Goal: Check status: Check status

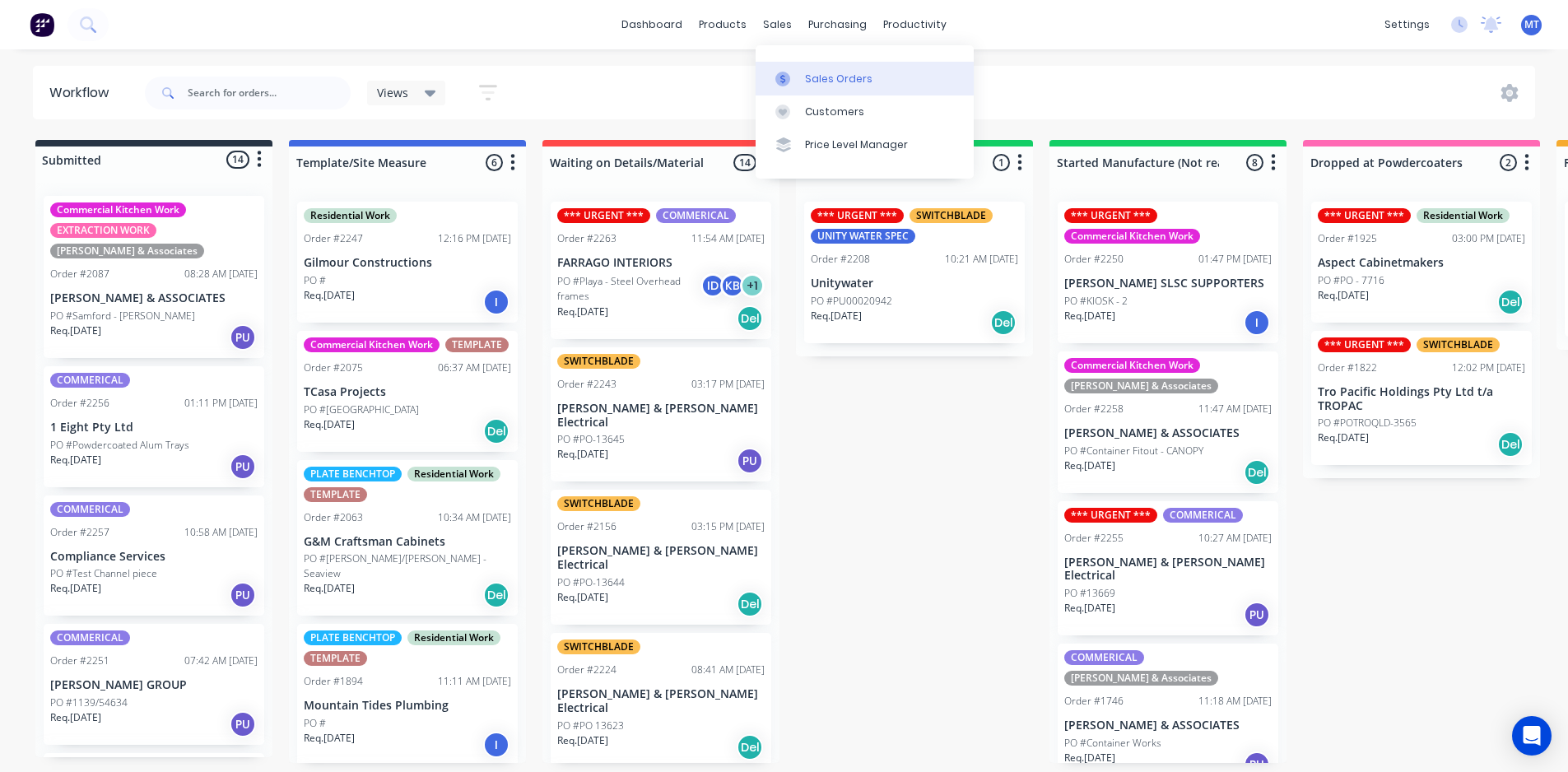
click at [852, 83] on div "Sales Orders" at bounding box center [839, 79] width 68 height 15
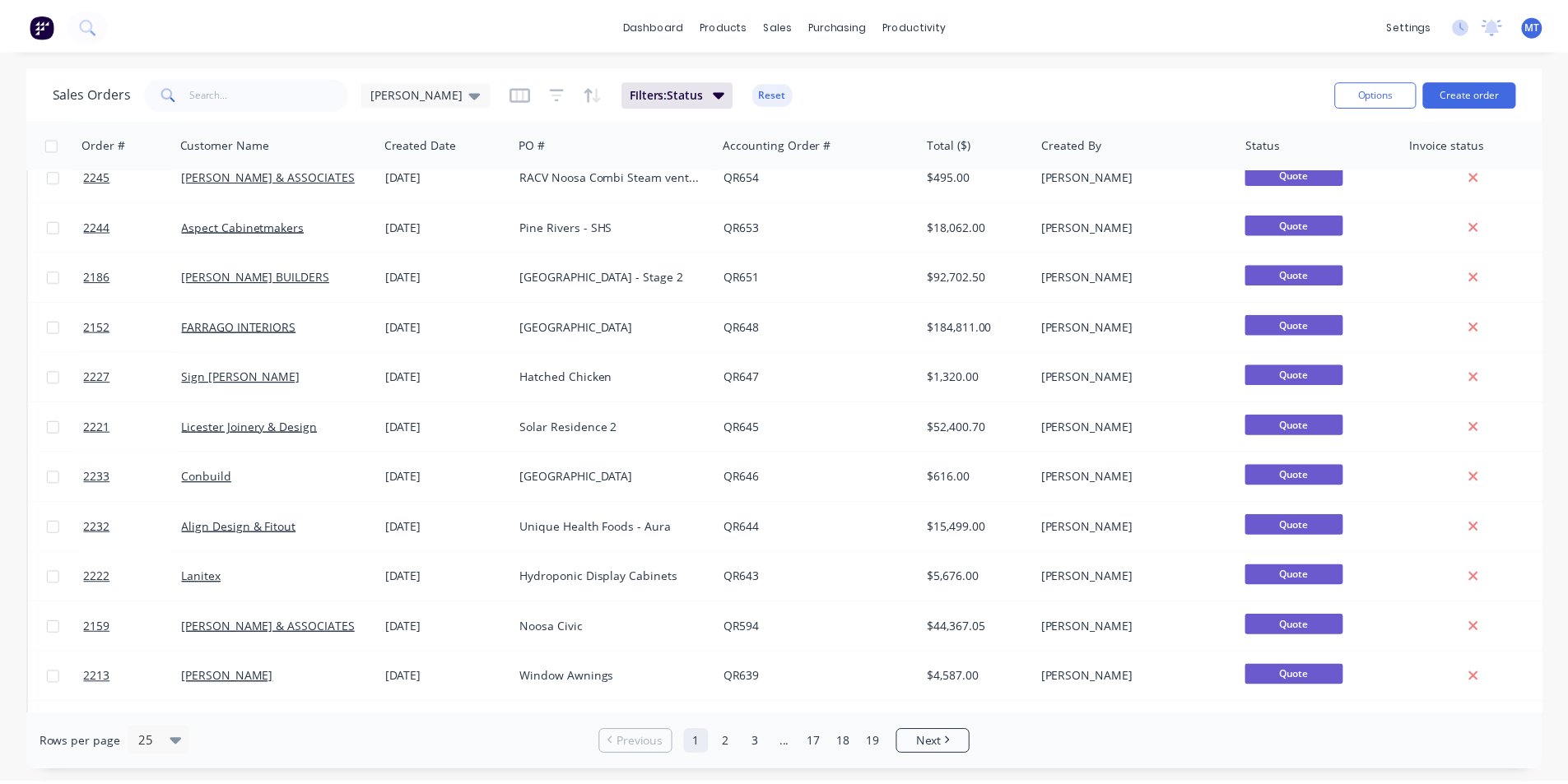
scroll to position [717, 0]
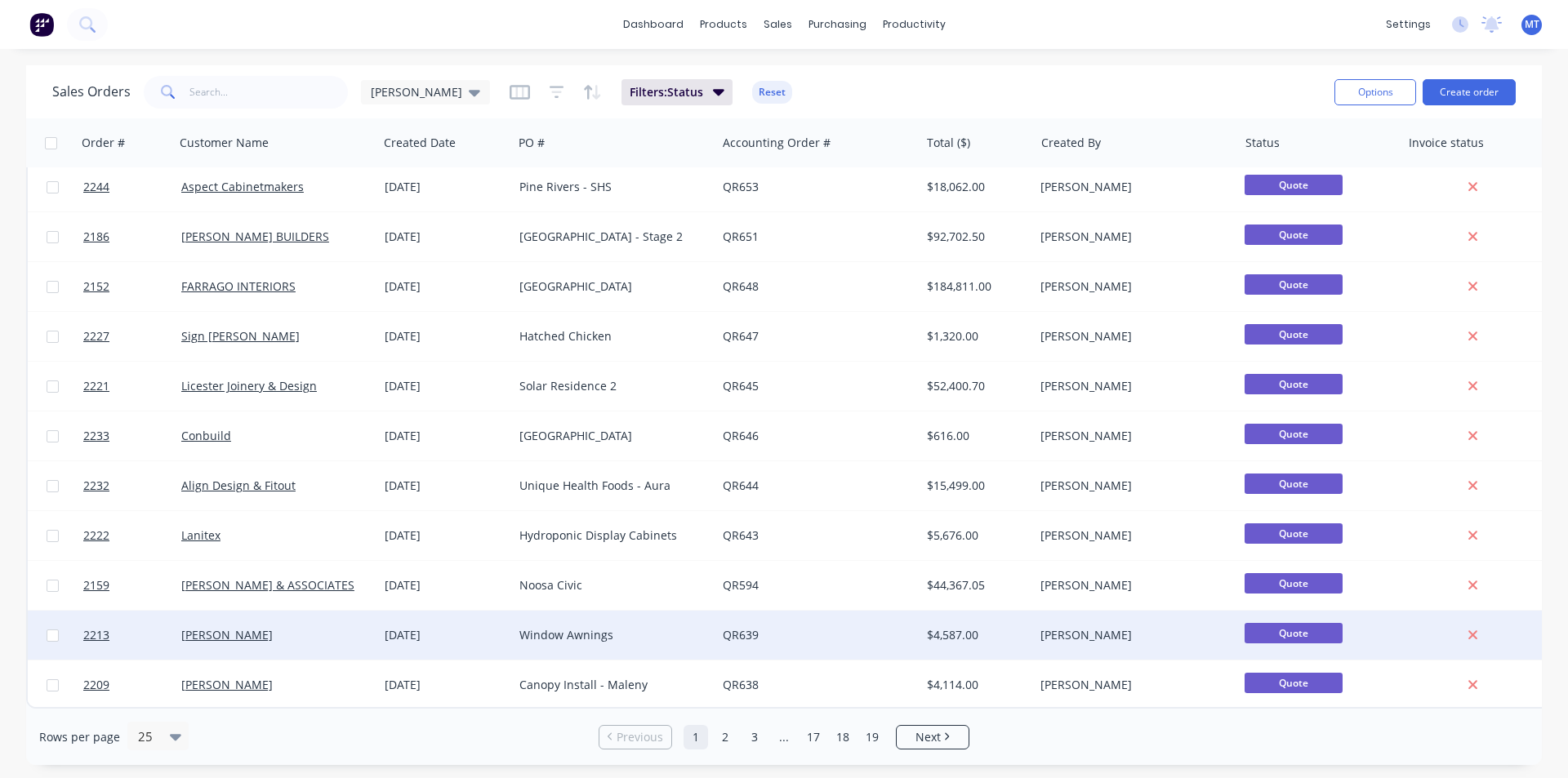
click at [650, 627] on div "Window Awnings" at bounding box center [610, 635] width 181 height 17
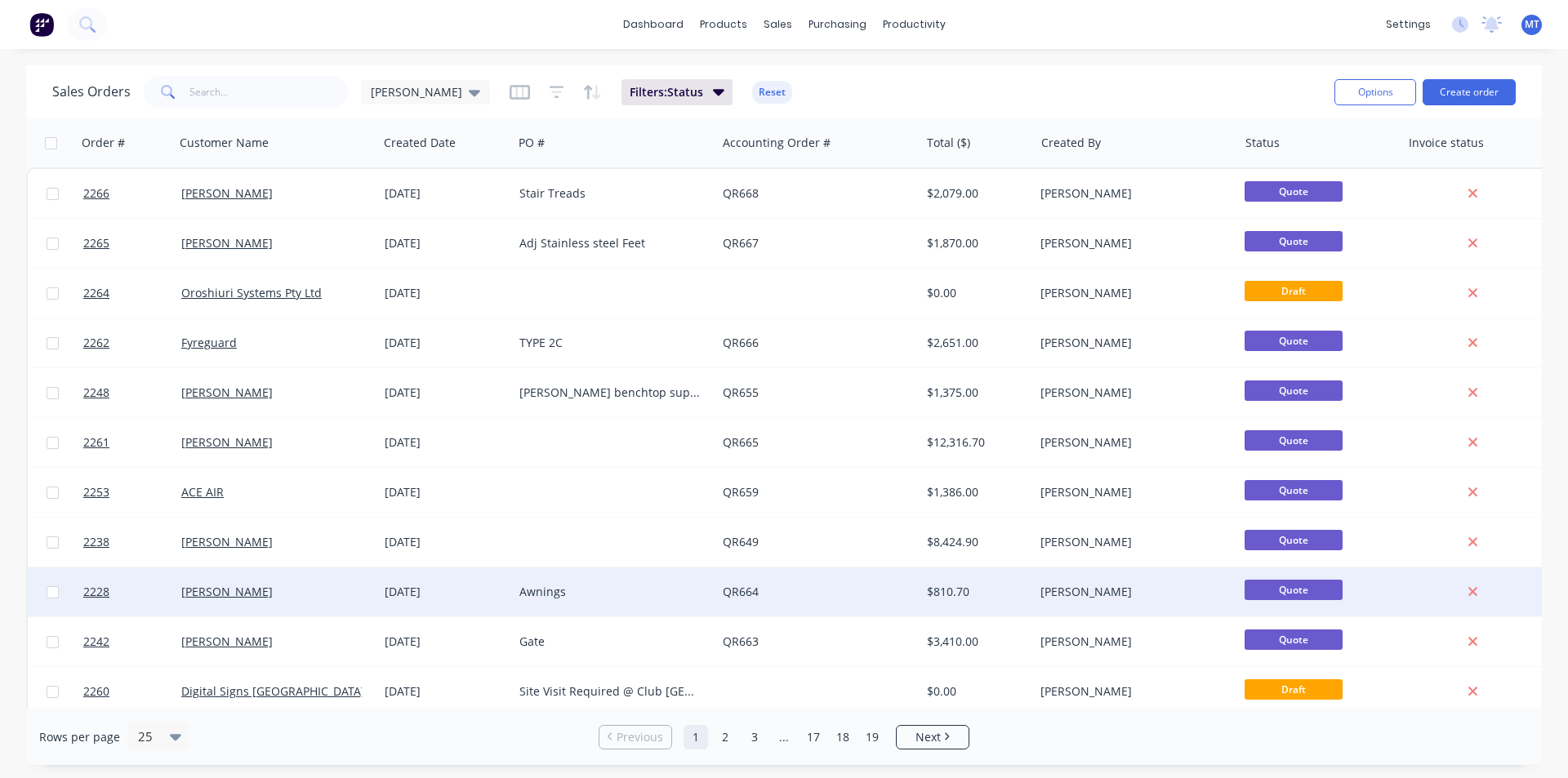
click at [648, 603] on div "Awnings" at bounding box center [614, 592] width 204 height 49
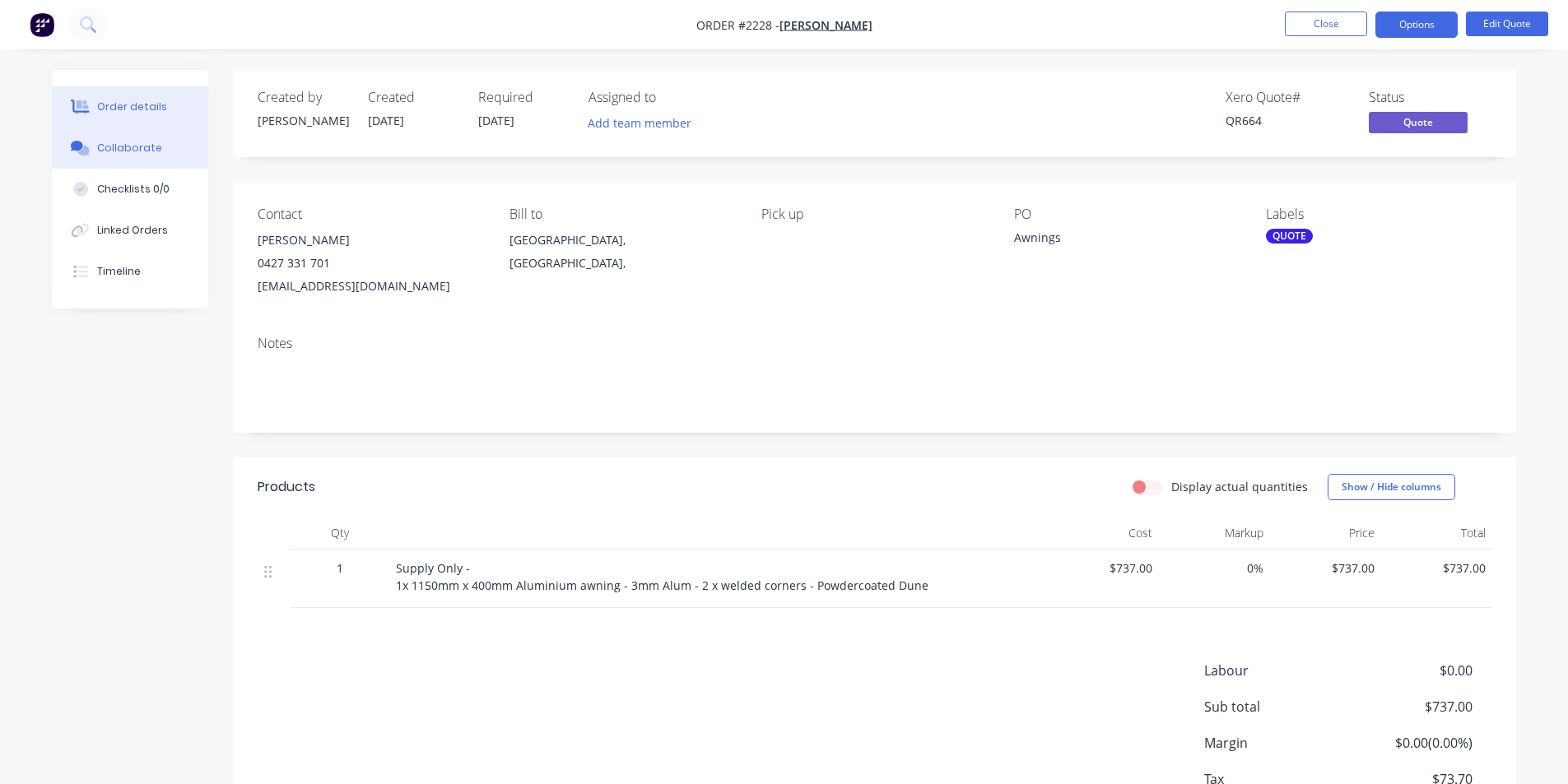
click at [147, 146] on div "Collaborate" at bounding box center [130, 148] width 65 height 15
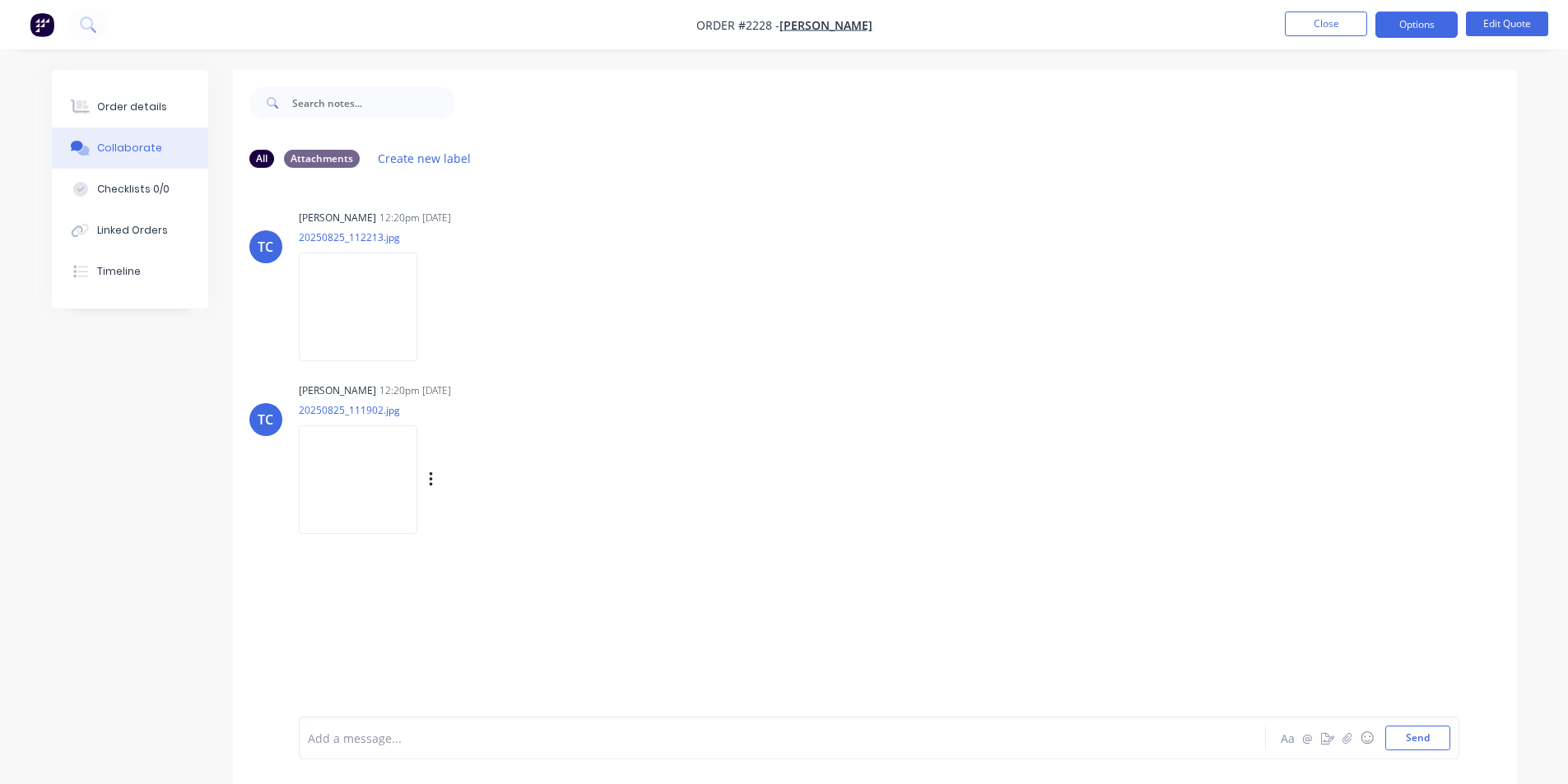
click at [372, 485] on img at bounding box center [358, 479] width 118 height 108
click at [122, 105] on div "Order details" at bounding box center [132, 107] width 70 height 15
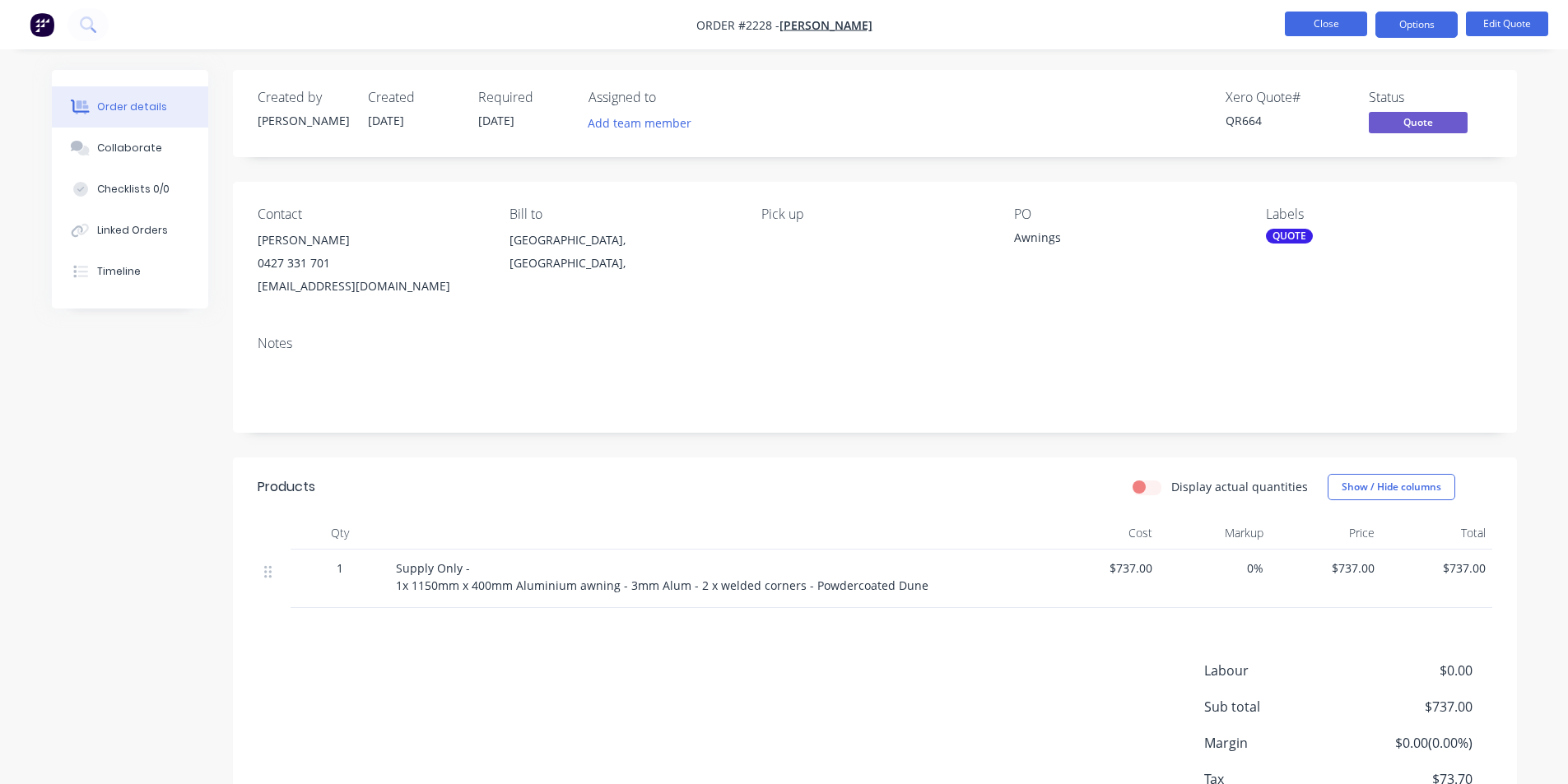
click at [1348, 18] on button "Close" at bounding box center [1326, 23] width 82 height 24
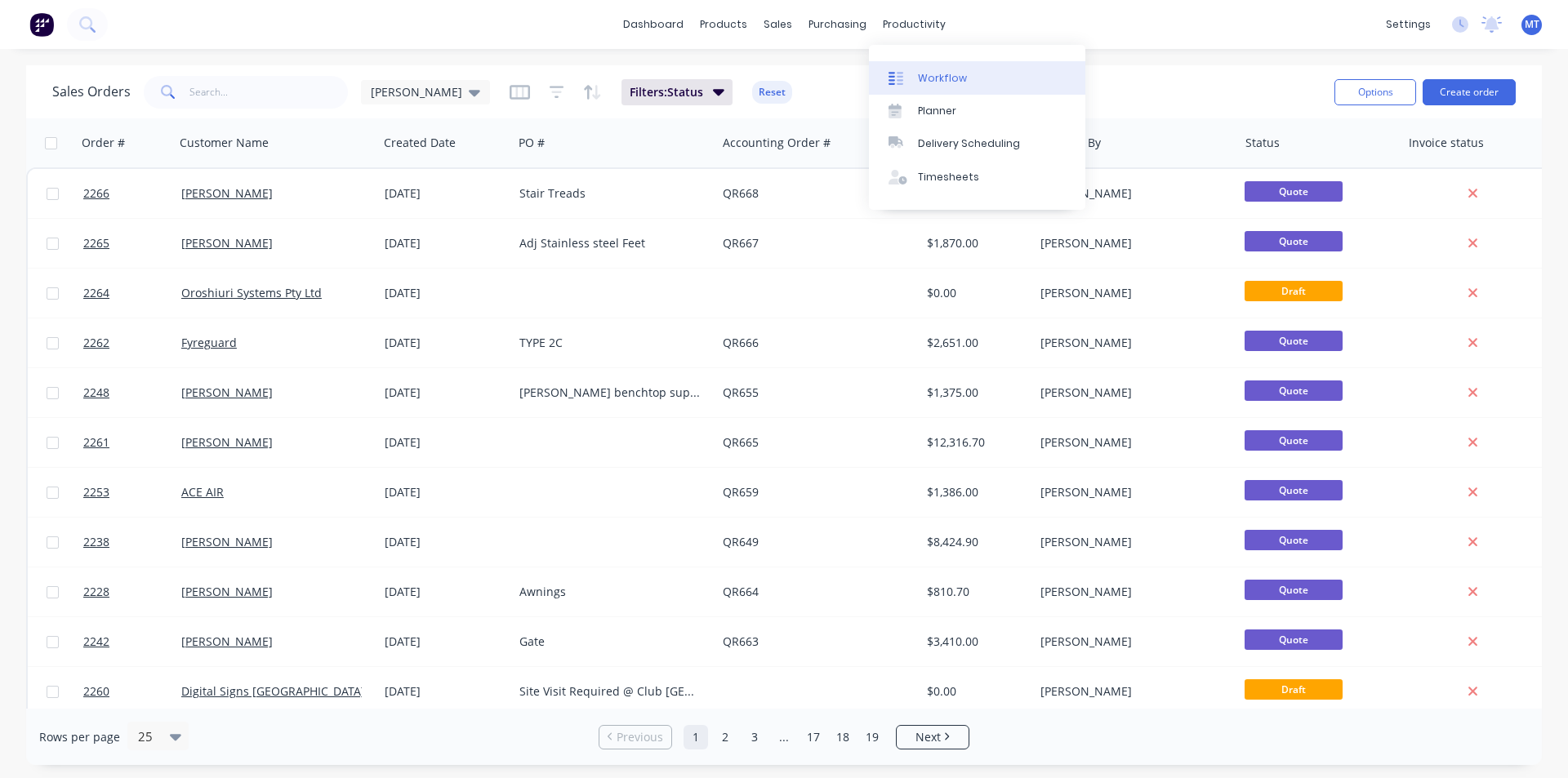
click at [932, 76] on div "Workflow" at bounding box center [942, 78] width 49 height 15
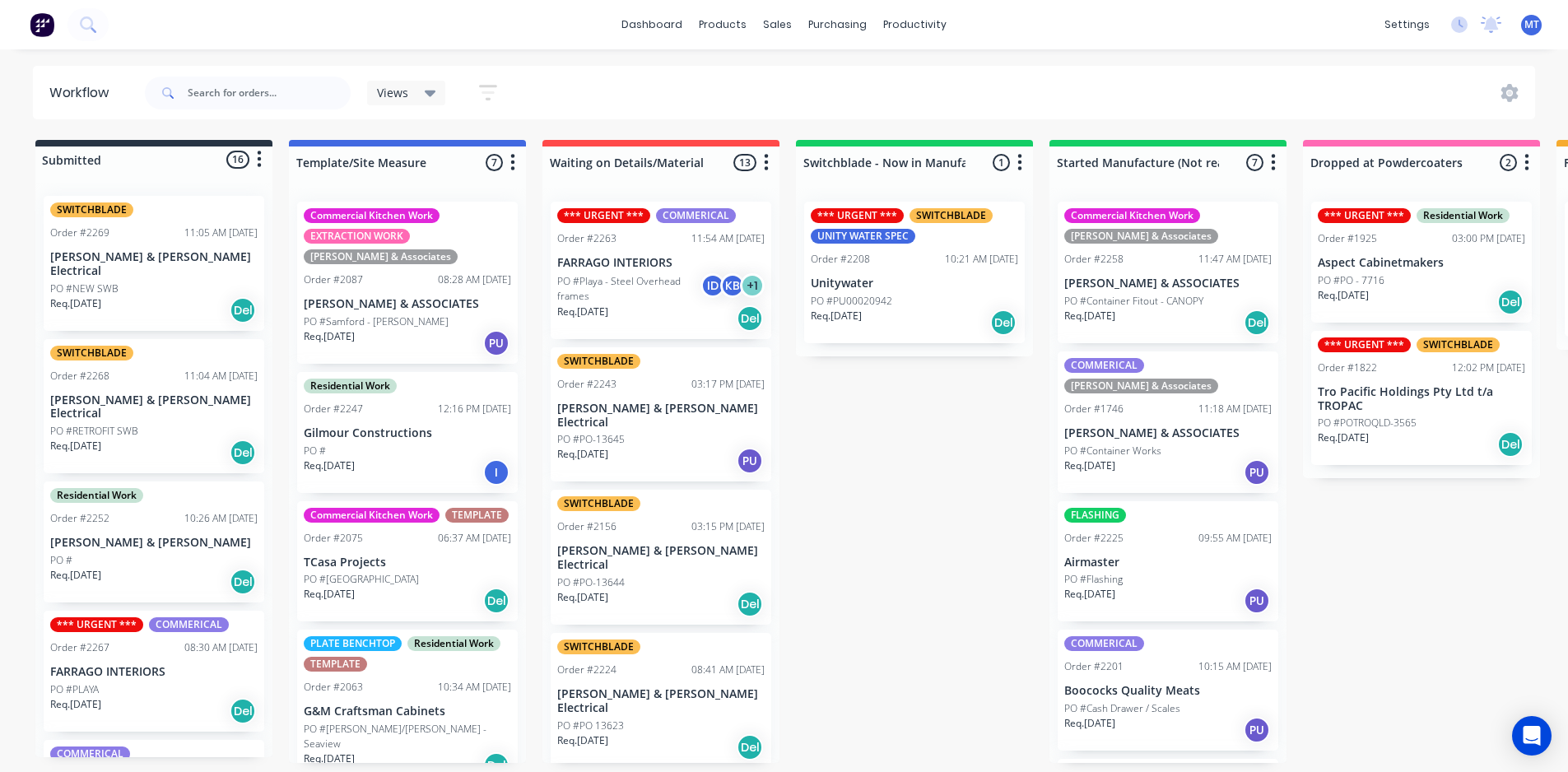
click at [900, 312] on div "Req. 04/09/25 Del" at bounding box center [914, 322] width 208 height 28
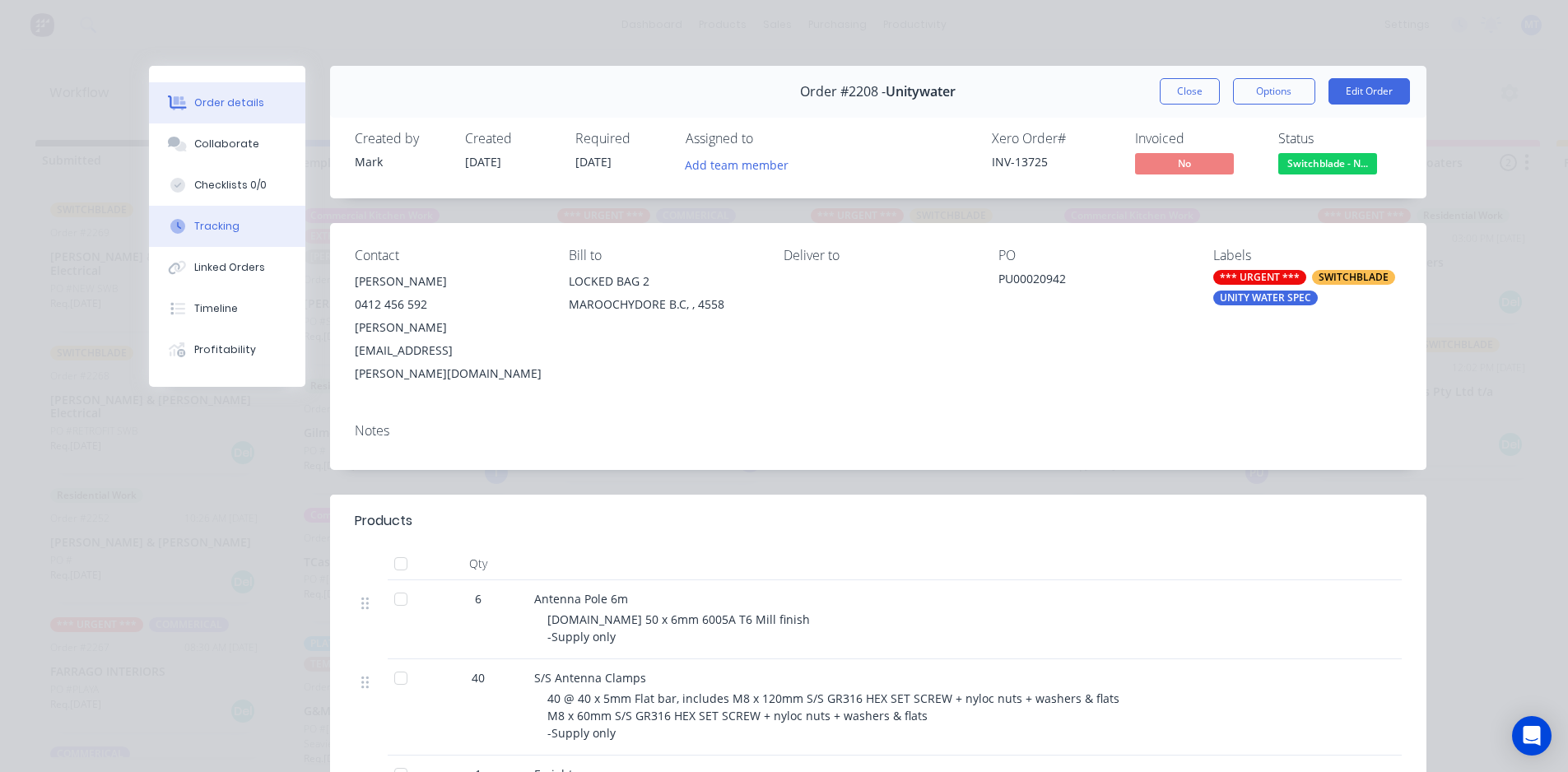
click at [216, 232] on div "Tracking" at bounding box center [217, 226] width 45 height 15
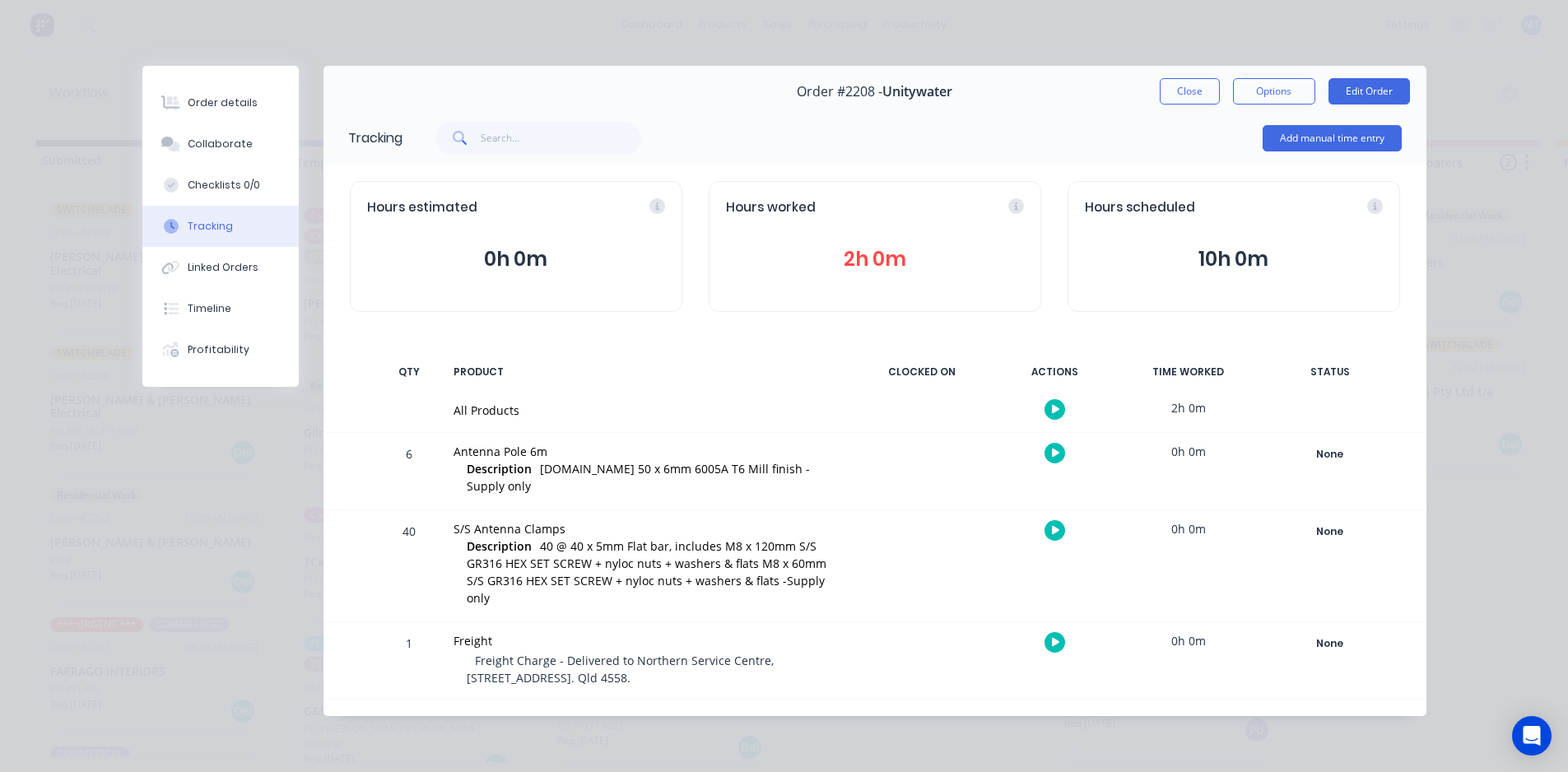
scroll to position [3, 0]
click at [1190, 98] on button "Close" at bounding box center [1190, 91] width 60 height 26
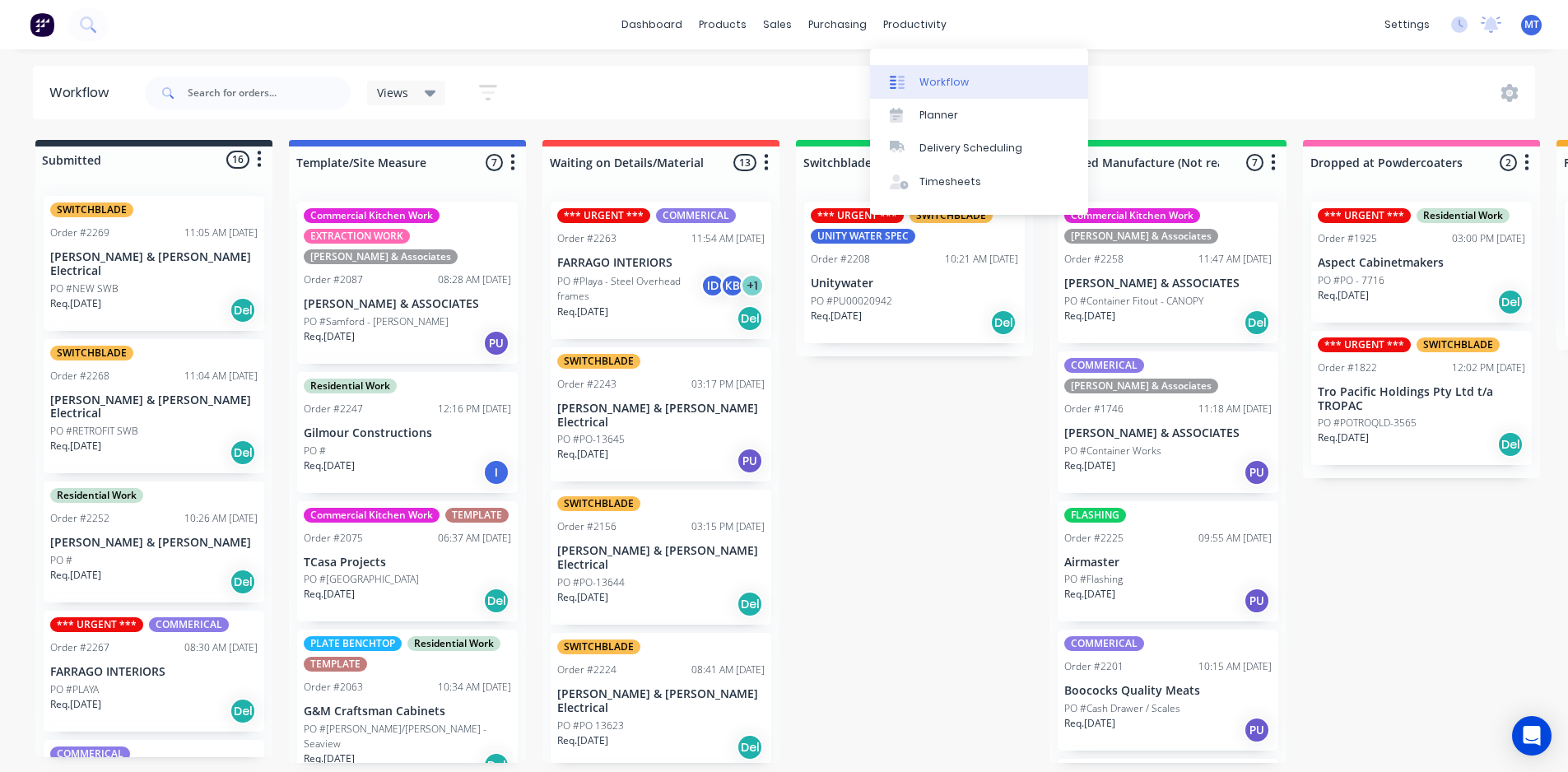
click at [952, 80] on div "Workflow" at bounding box center [944, 82] width 49 height 15
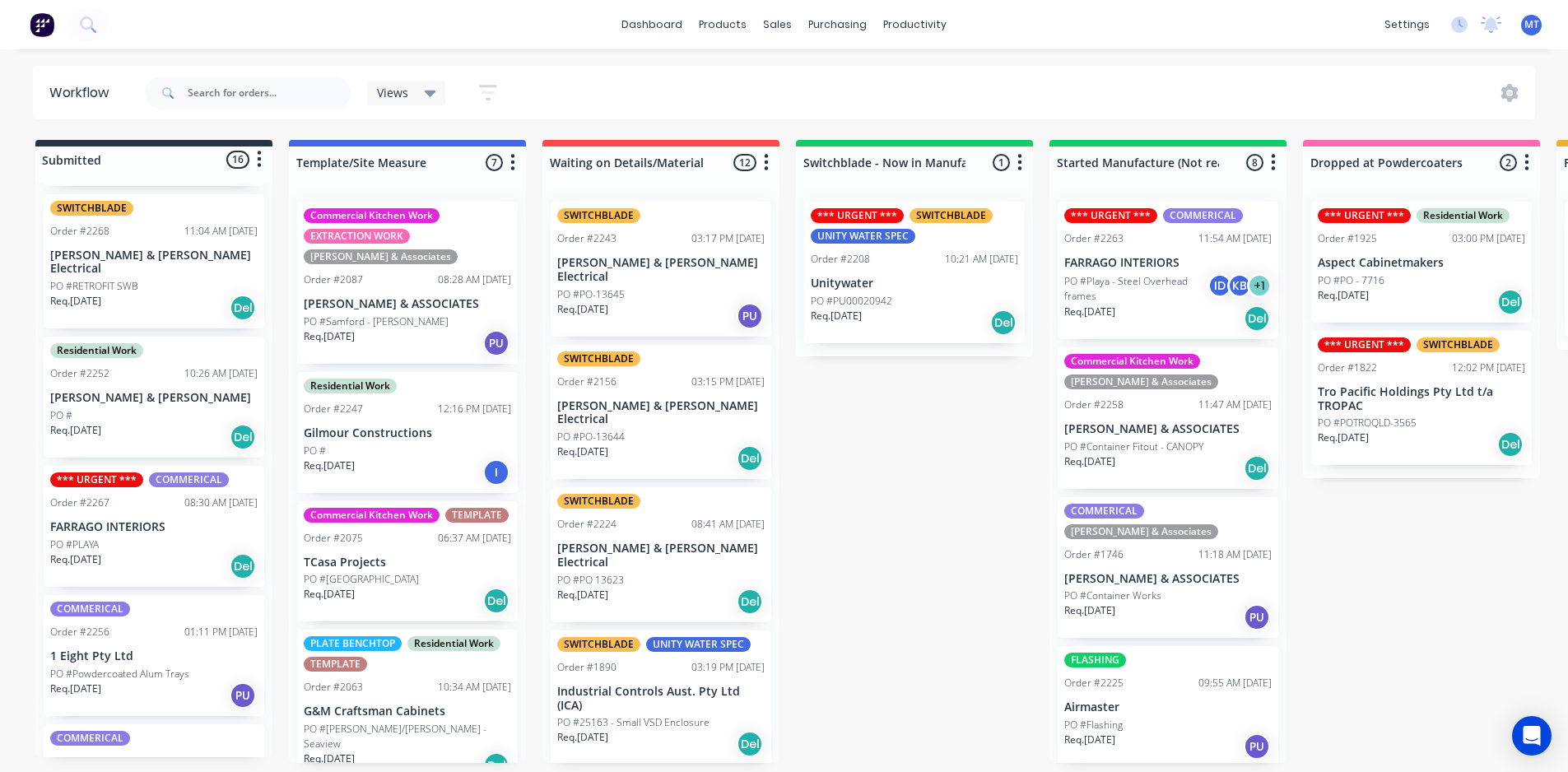
scroll to position [164, 0]
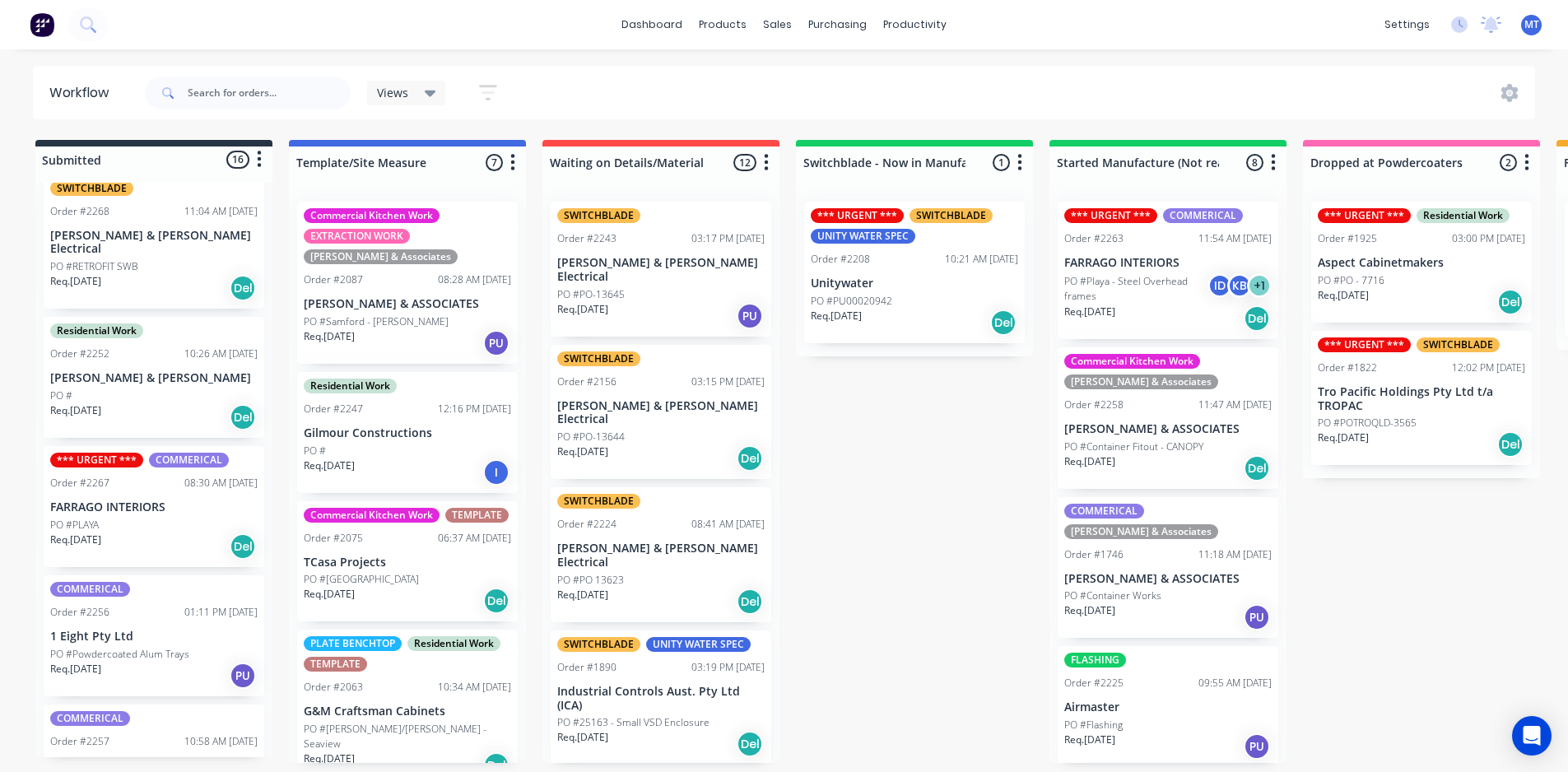
click at [142, 518] on div "PO #PLAYA" at bounding box center [154, 526] width 208 height 15
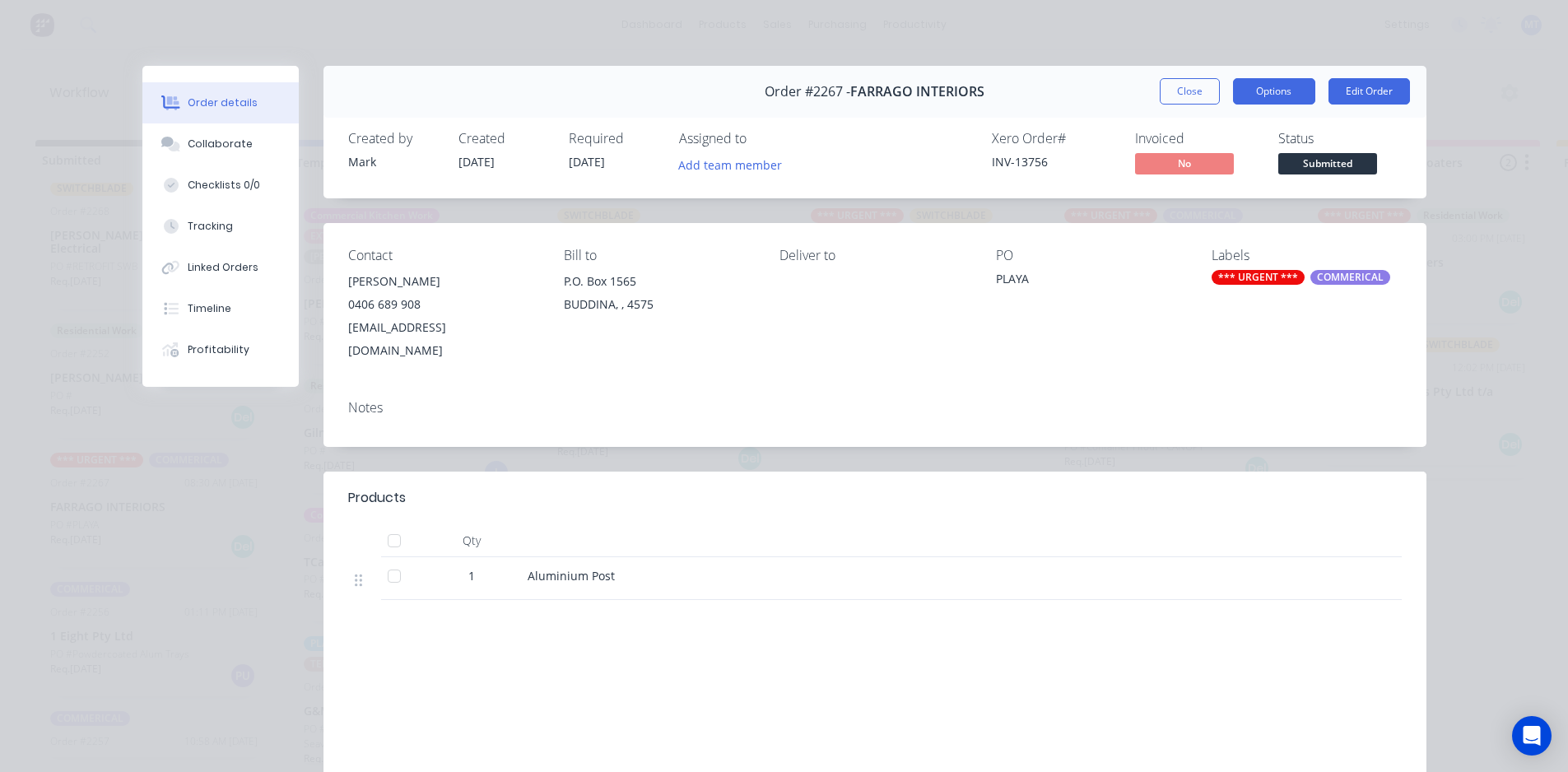
click at [1260, 90] on button "Options" at bounding box center [1274, 91] width 82 height 26
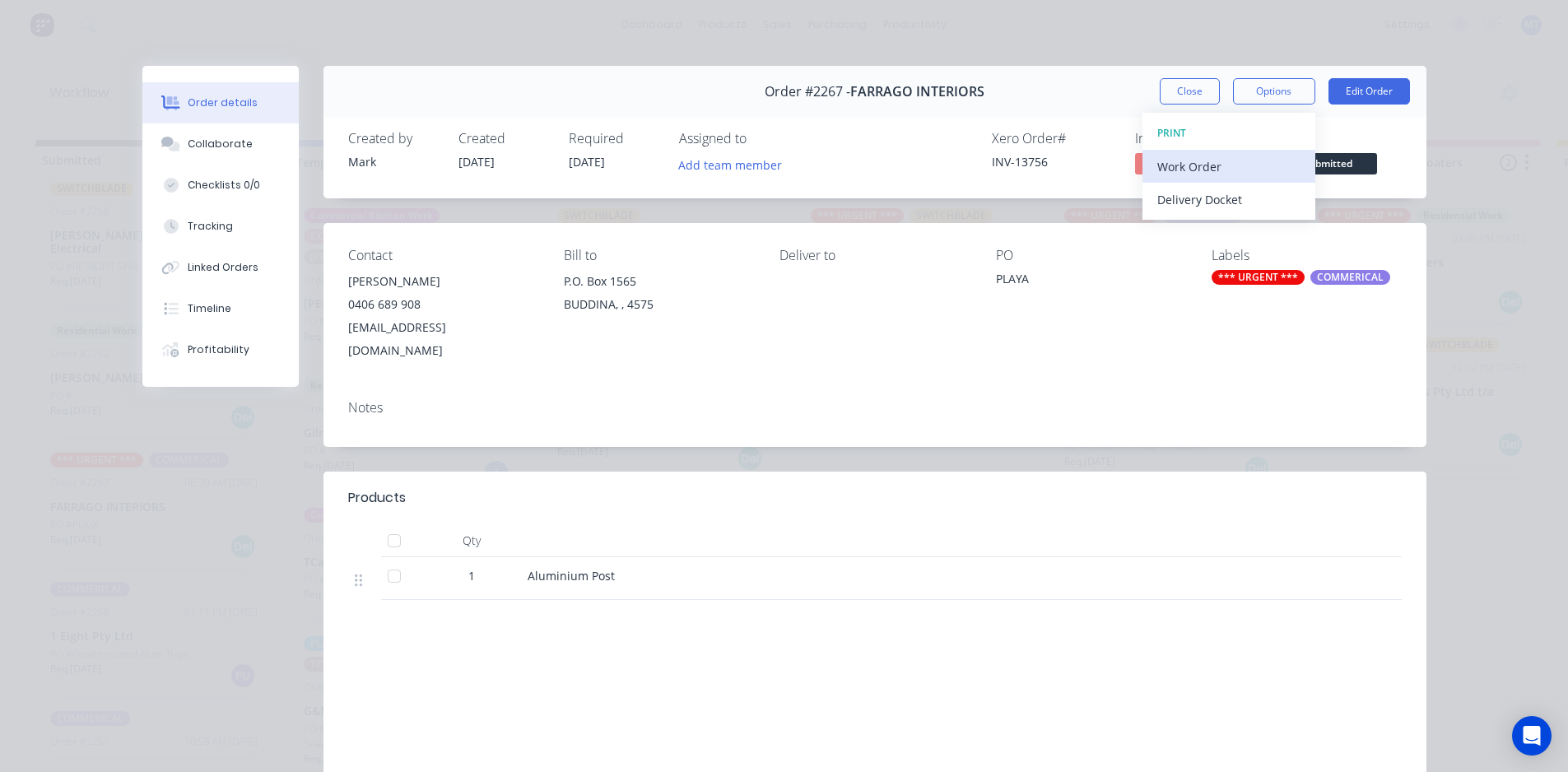
click at [1239, 166] on div "Work Order" at bounding box center [1229, 167] width 143 height 23
click at [1223, 198] on div "Standard" at bounding box center [1229, 199] width 143 height 23
drag, startPoint x: 1189, startPoint y: 97, endPoint x: 1580, endPoint y: 145, distance: 393.9
click at [1192, 97] on button "Close" at bounding box center [1190, 91] width 60 height 26
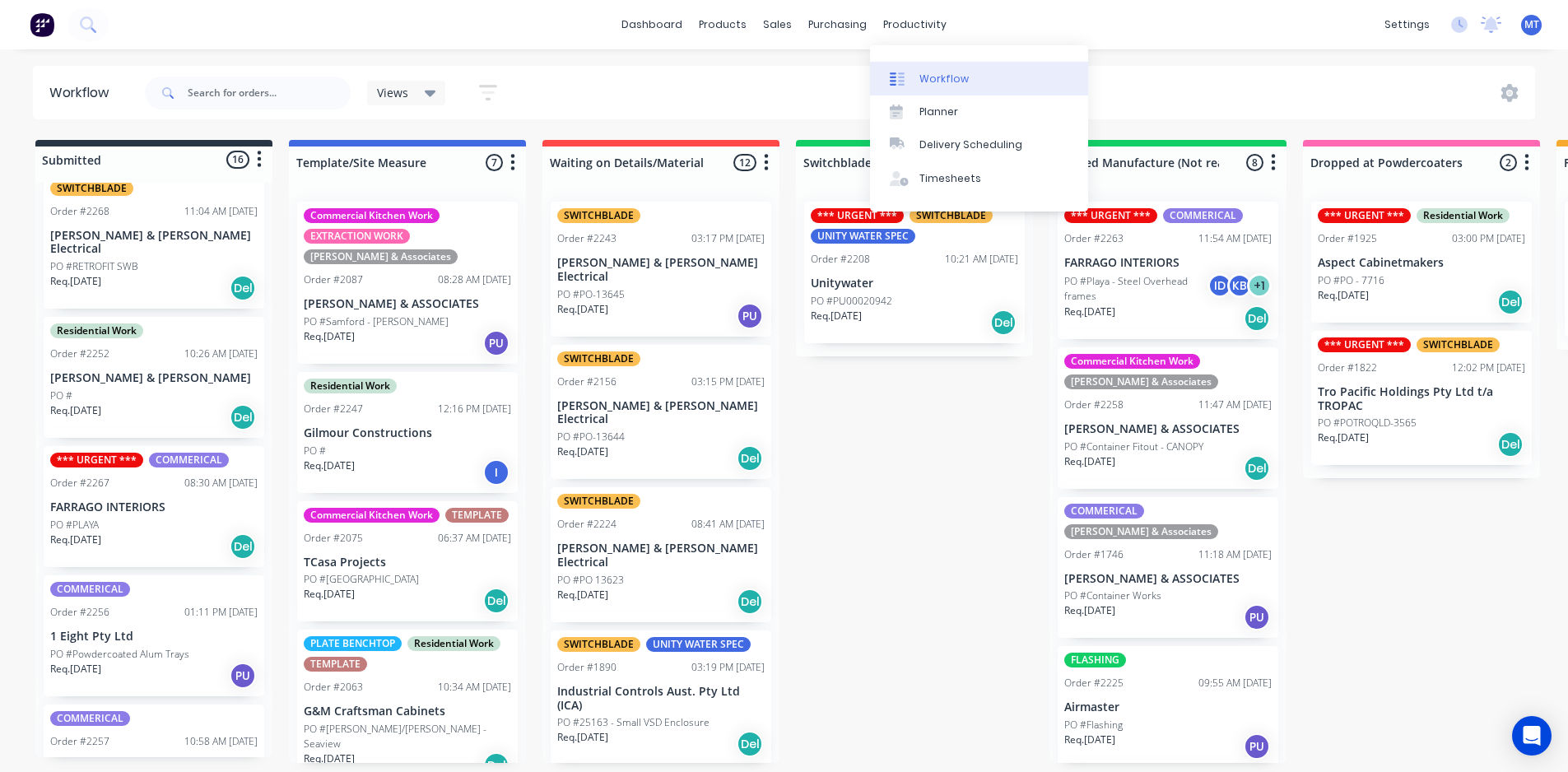
click at [937, 81] on div "Workflow" at bounding box center [944, 79] width 49 height 15
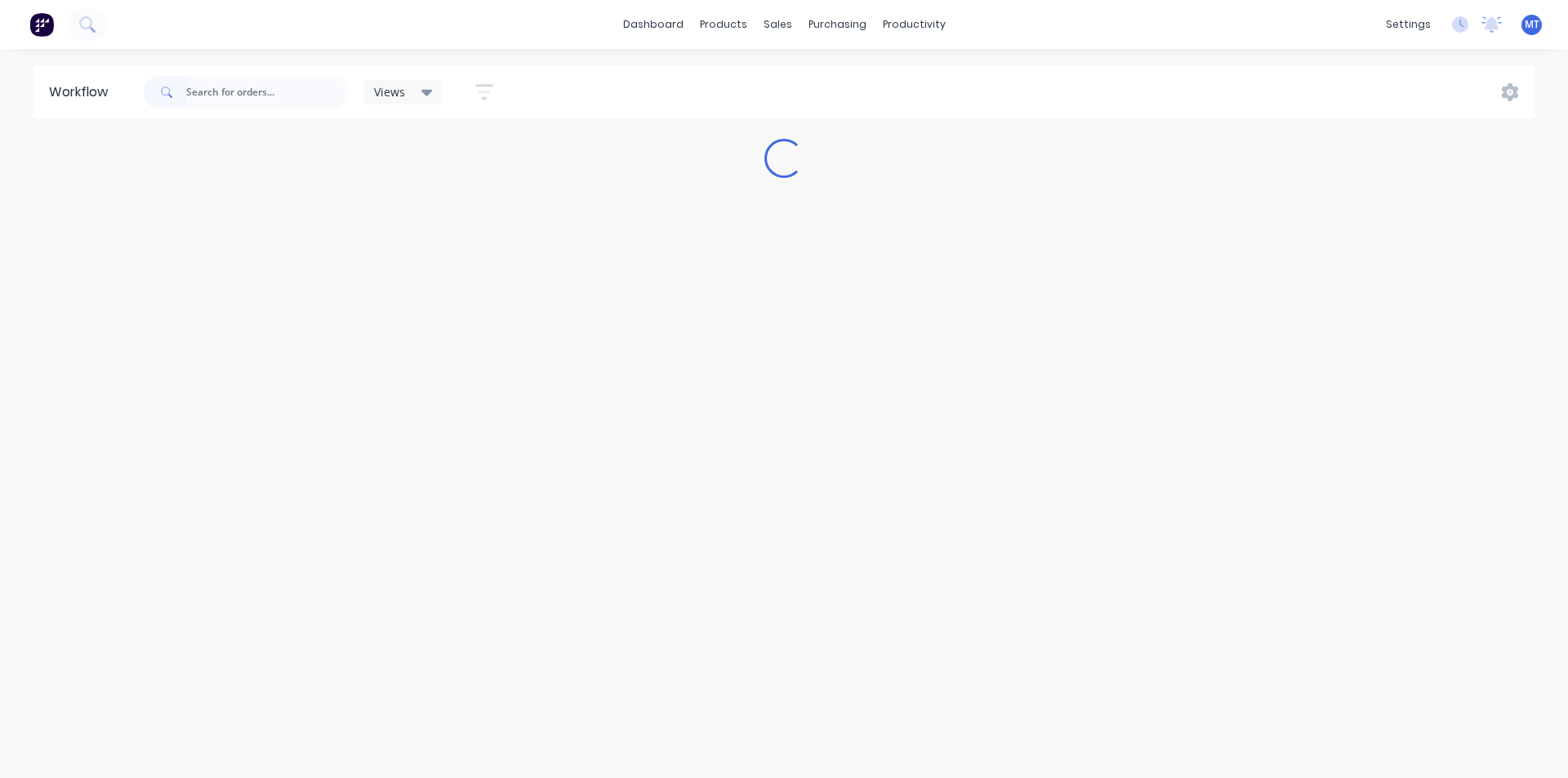
click at [215, 96] on input "text" at bounding box center [267, 91] width 161 height 32
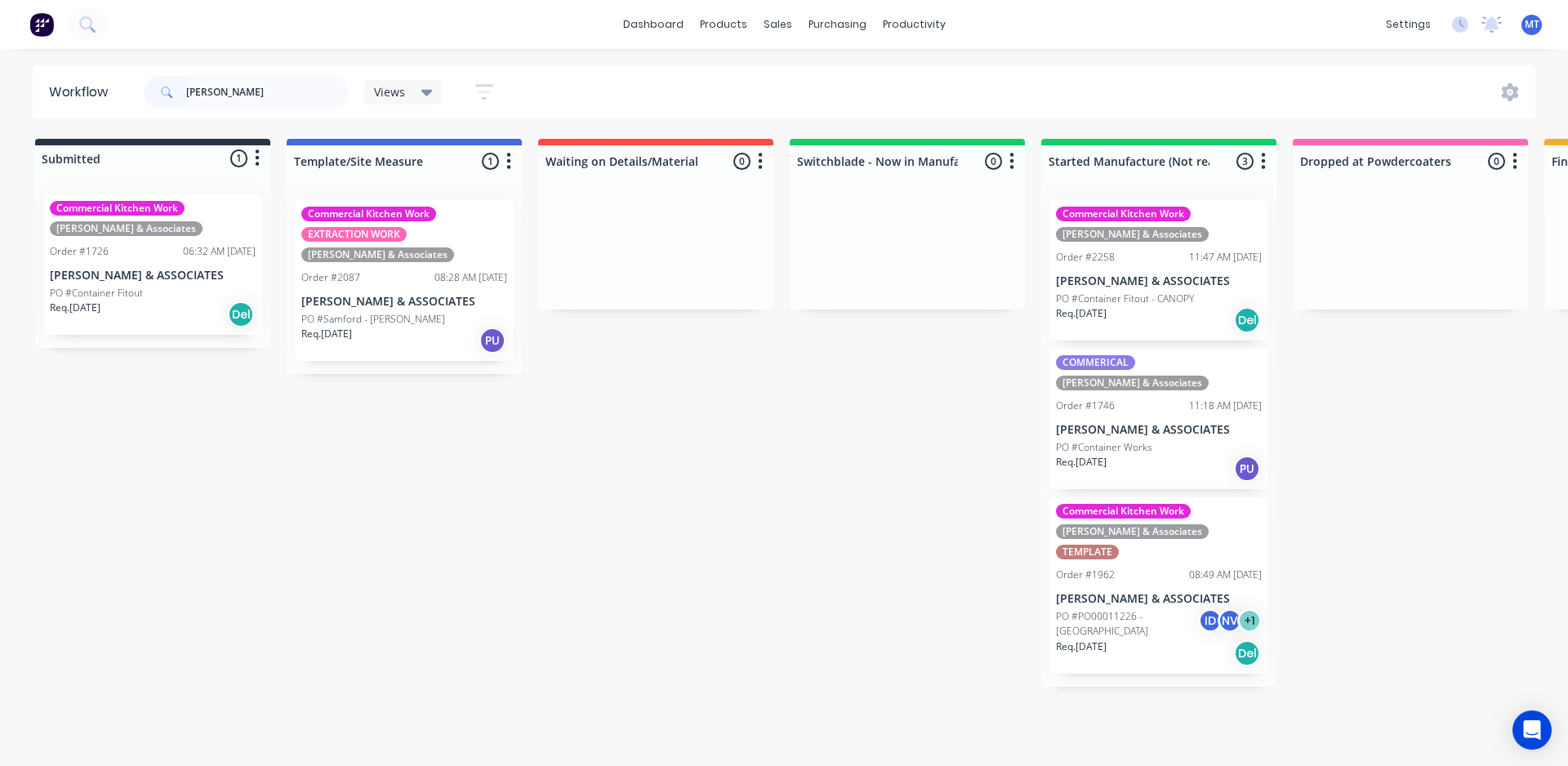
type input "[PERSON_NAME]"
click at [424, 263] on div "Commercial Kitchen Work EXTRACTION WORK [PERSON_NAME] & Associates Order #2087 …" at bounding box center [404, 280] width 219 height 161
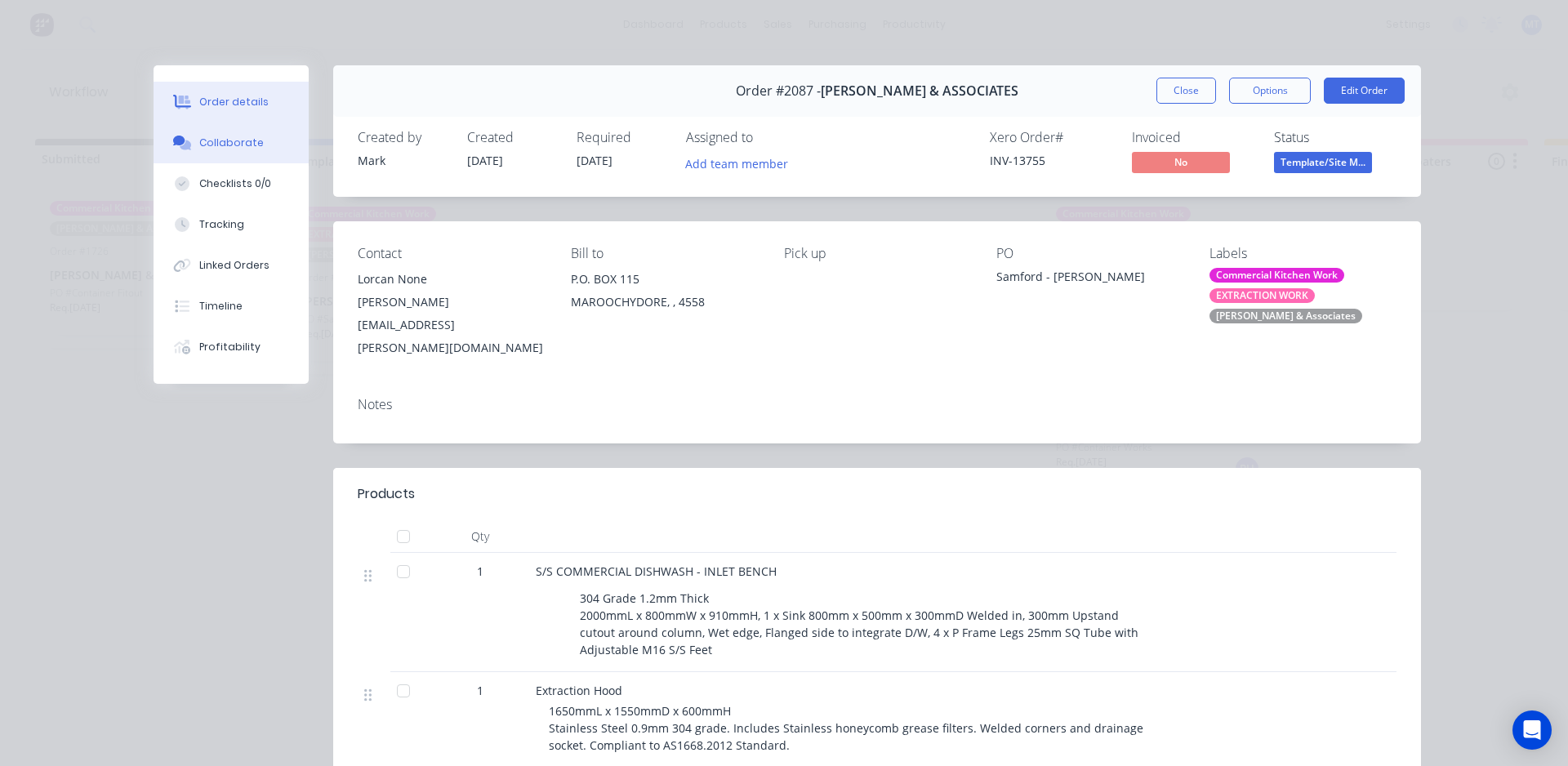
click at [218, 139] on div "Collaborate" at bounding box center [232, 143] width 65 height 15
